Goal: Navigation & Orientation: Find specific page/section

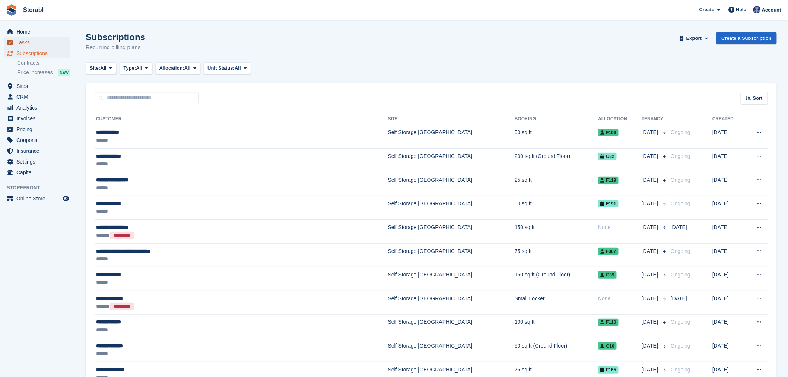
click at [54, 37] on span "Tasks" at bounding box center [38, 42] width 45 height 10
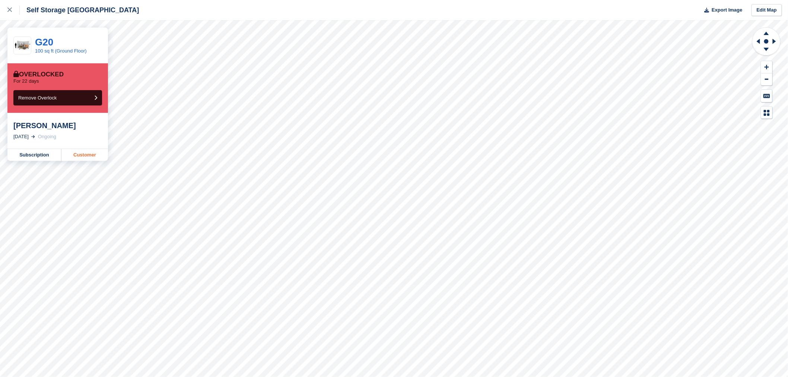
click at [104, 156] on link "Customer" at bounding box center [84, 155] width 47 height 12
